Goal: Transaction & Acquisition: Book appointment/travel/reservation

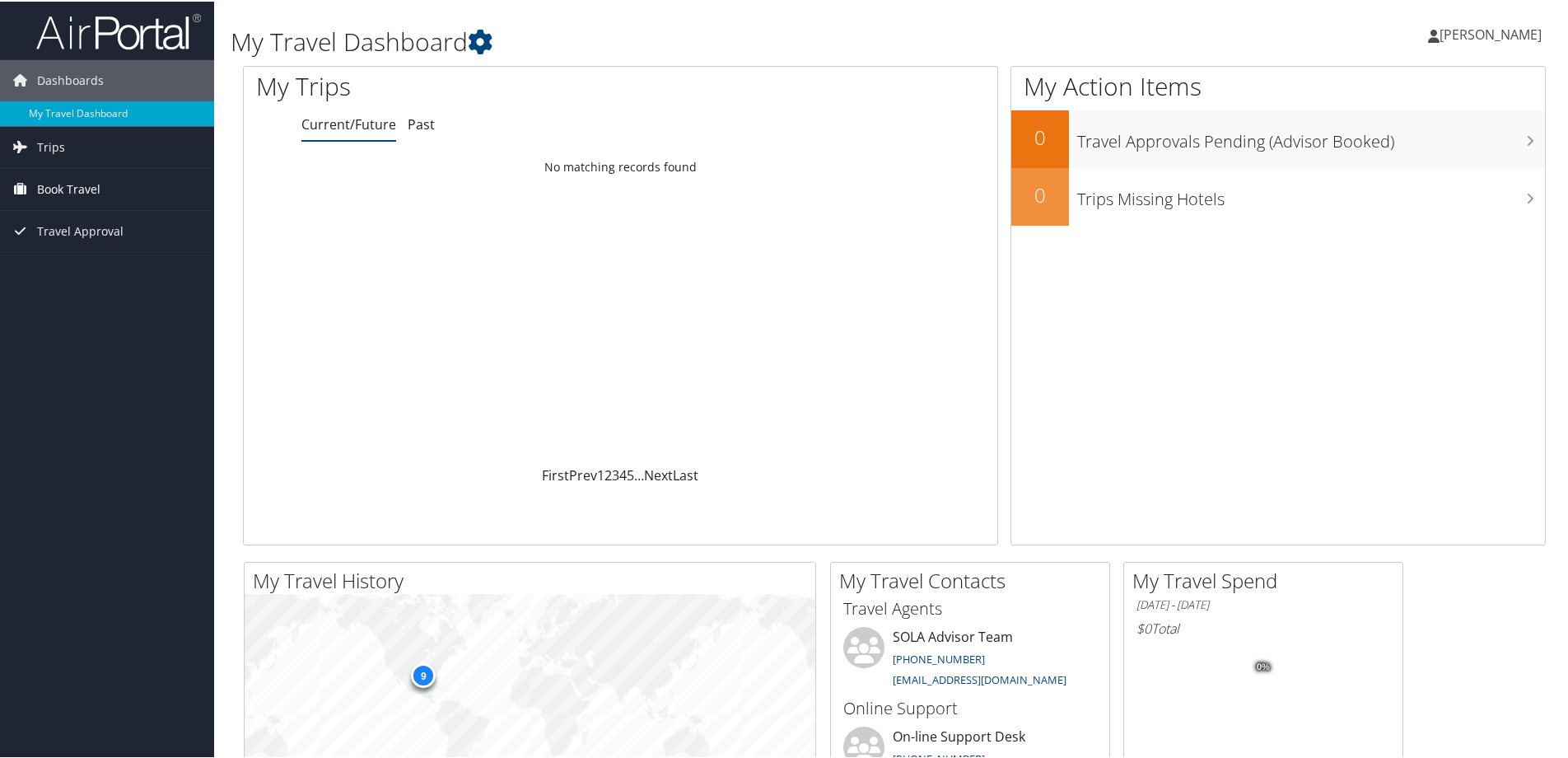
click at [59, 187] on span "Book Travel" at bounding box center [69, 188] width 64 height 41
click at [63, 189] on span "Book Travel" at bounding box center [69, 188] width 64 height 41
click at [42, 178] on span "Book Travel" at bounding box center [69, 188] width 64 height 41
click at [77, 243] on link "Book/Manage Online Trips" at bounding box center [107, 245] width 214 height 25
click at [84, 220] on link "Approval Request (Beta)" at bounding box center [107, 221] width 214 height 25
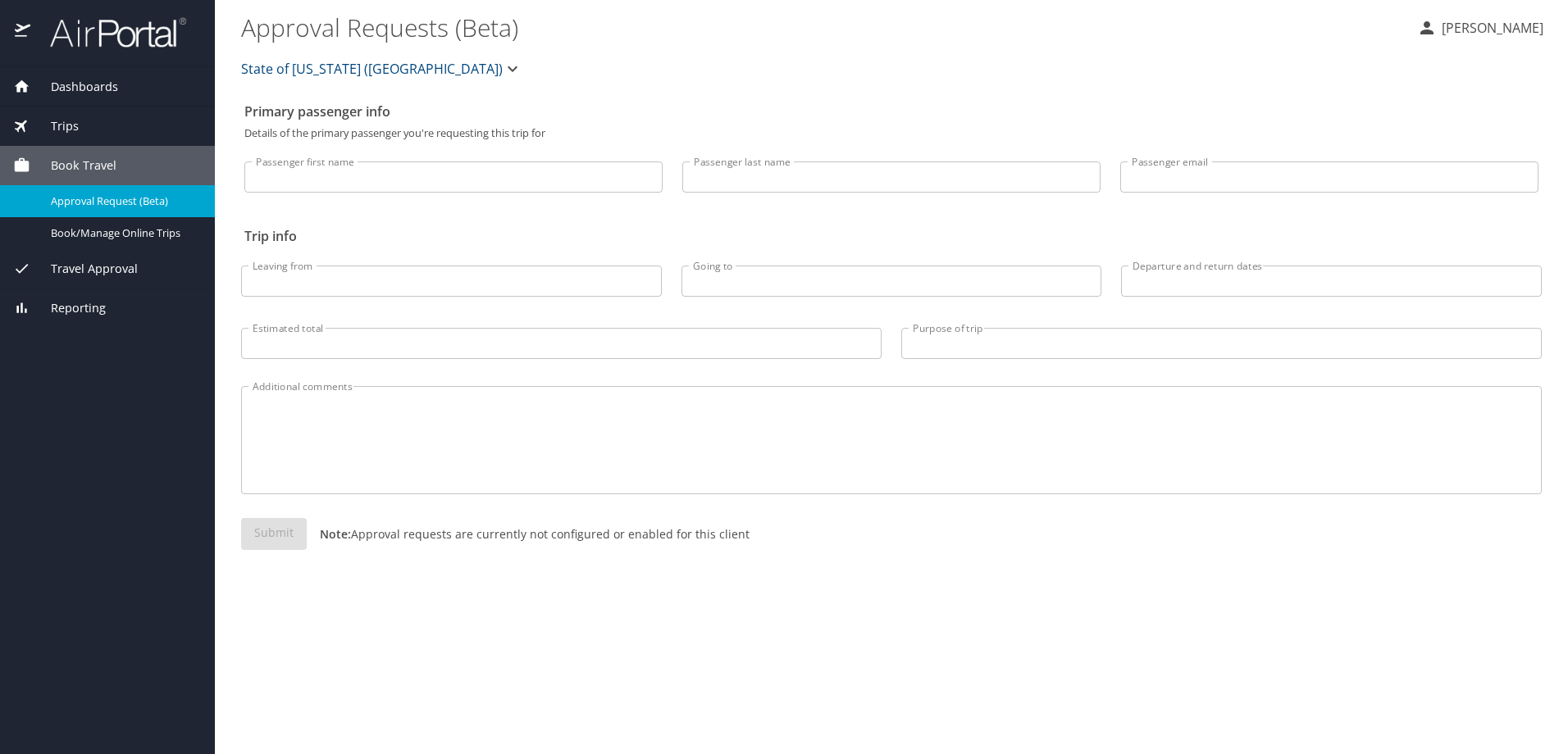
click at [96, 160] on span "Book Travel" at bounding box center [73, 166] width 86 height 18
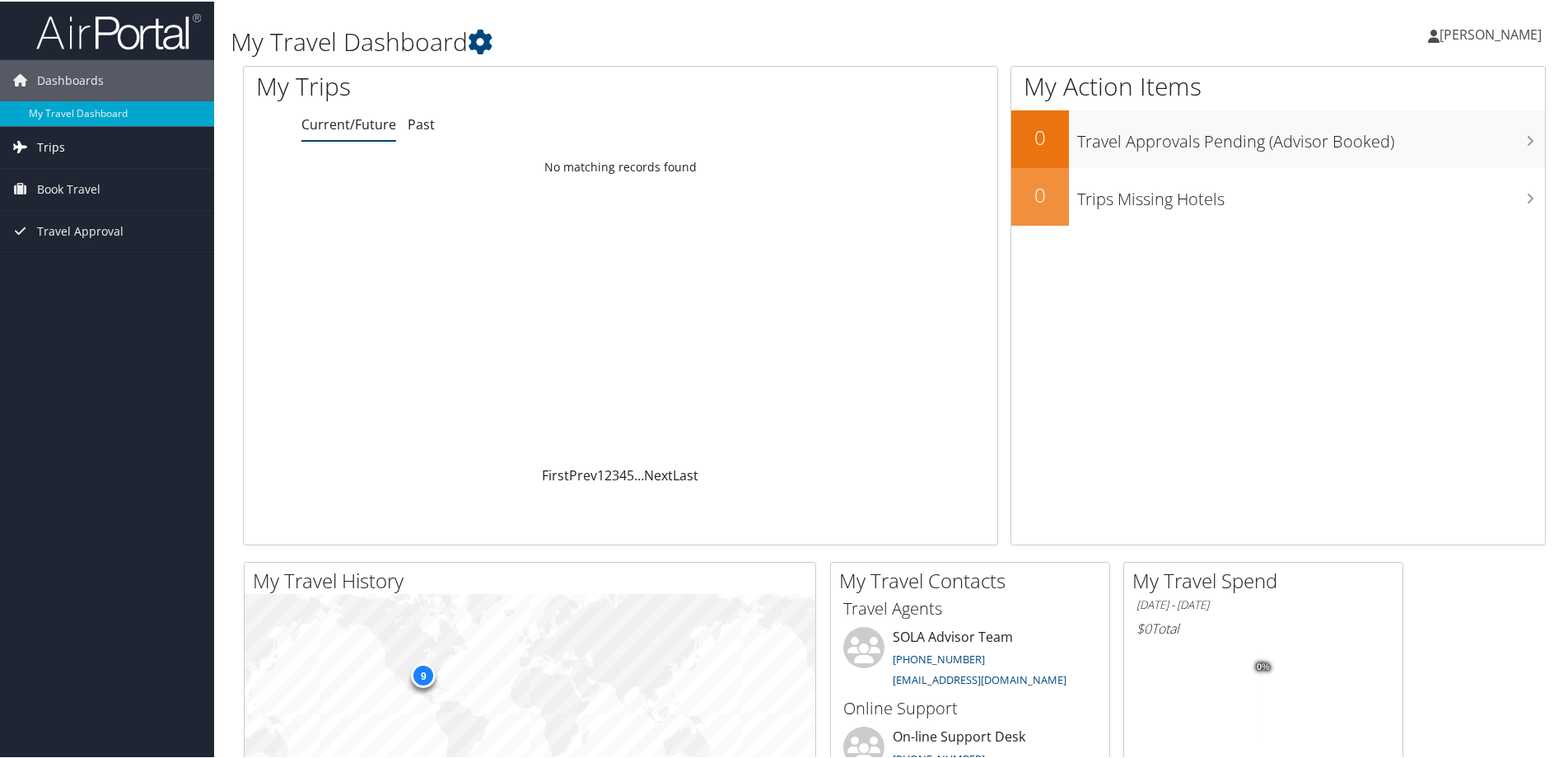
click at [54, 147] on span "Trips" at bounding box center [50, 146] width 28 height 41
click at [80, 112] on link "My Travel Dashboard" at bounding box center [107, 112] width 214 height 25
click at [49, 139] on span "Trips" at bounding box center [50, 146] width 28 height 41
click at [49, 174] on link "Current/Future Trips" at bounding box center [107, 179] width 214 height 25
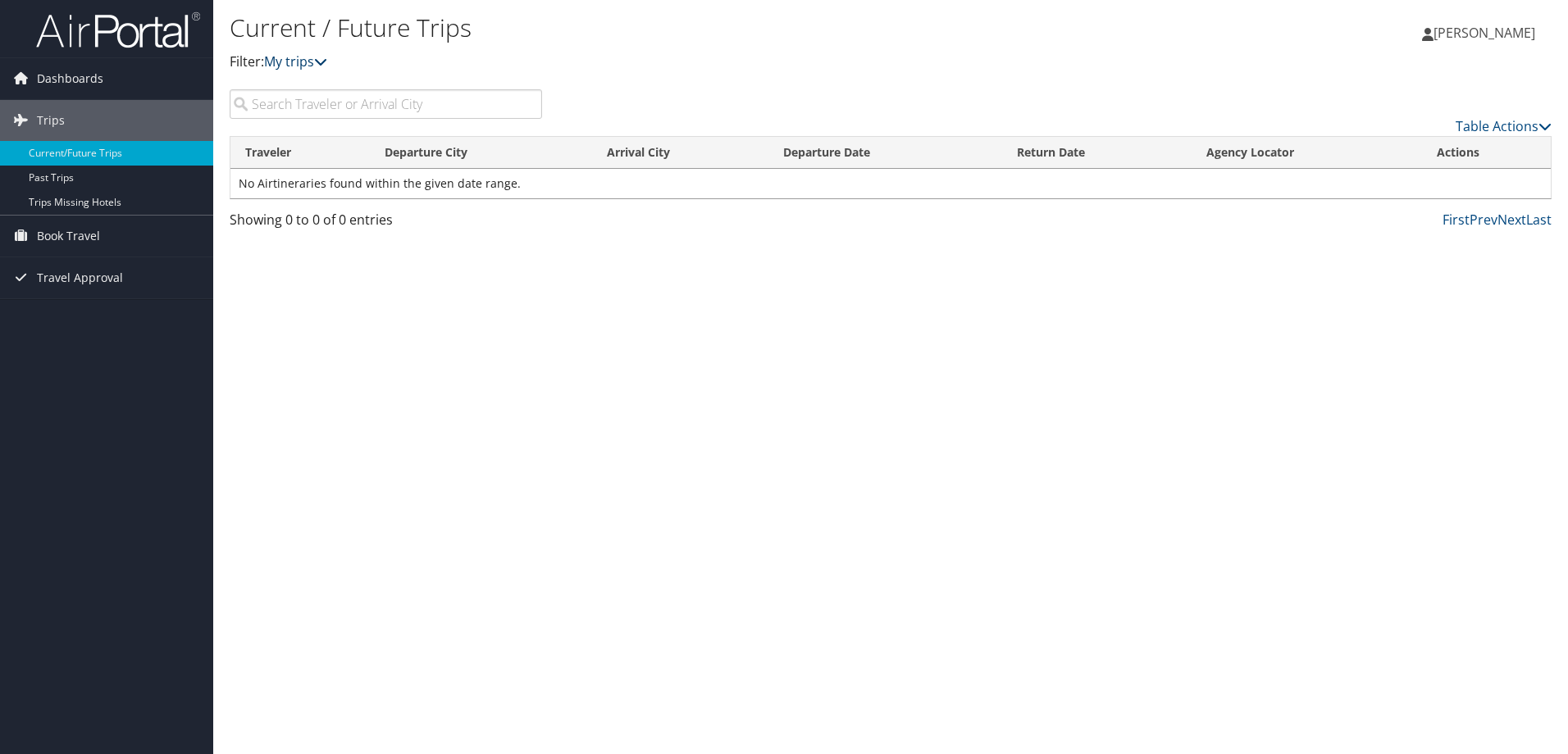
click at [328, 65] on icon at bounding box center [321, 62] width 13 height 13
click at [56, 172] on link "Past Trips" at bounding box center [107, 178] width 213 height 25
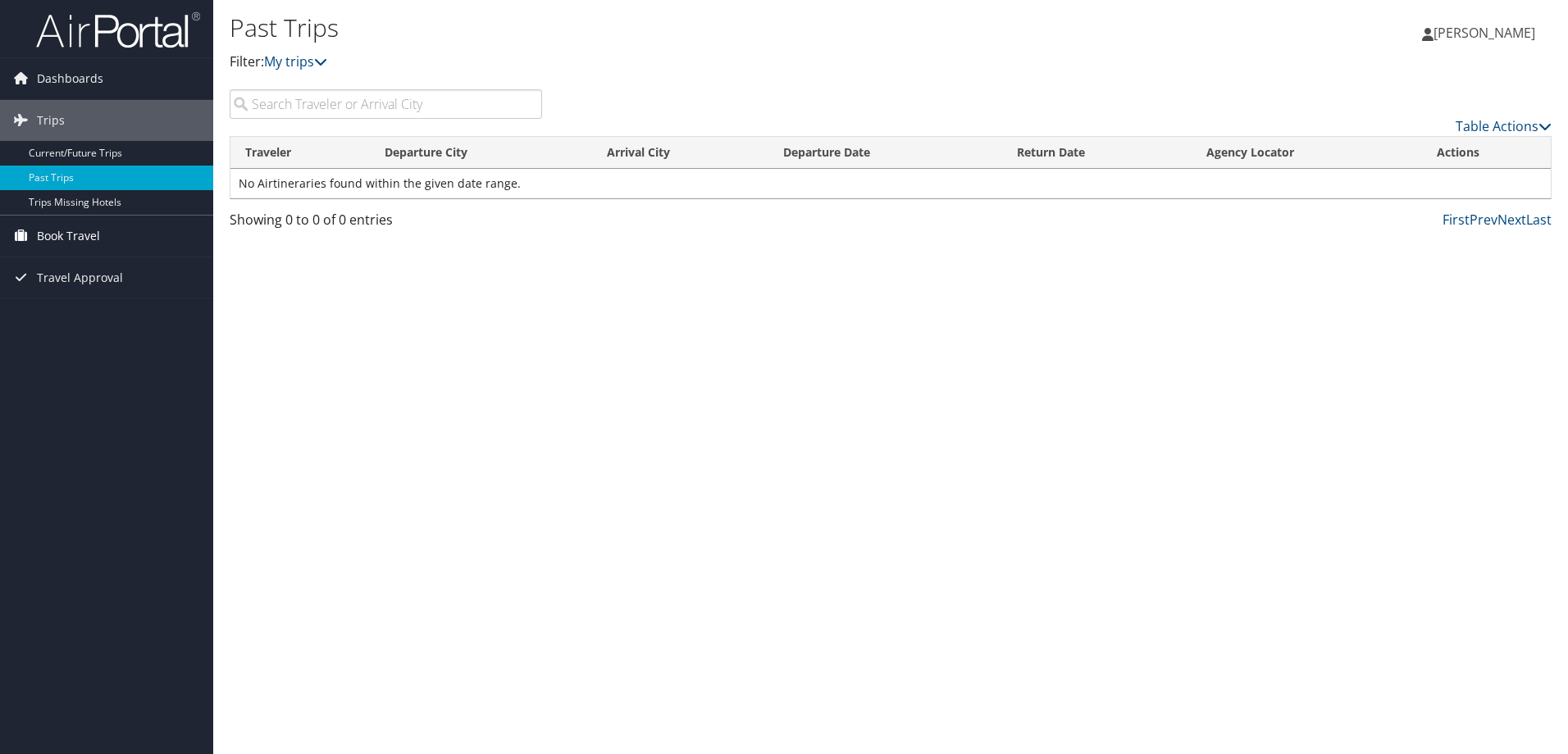
drag, startPoint x: 79, startPoint y: 235, endPoint x: 92, endPoint y: 233, distance: 13.2
click at [80, 235] on span "Book Travel" at bounding box center [68, 236] width 63 height 41
click at [94, 294] on link "Book/Manage Online Trips" at bounding box center [107, 293] width 213 height 25
